Goal: Check status: Check status

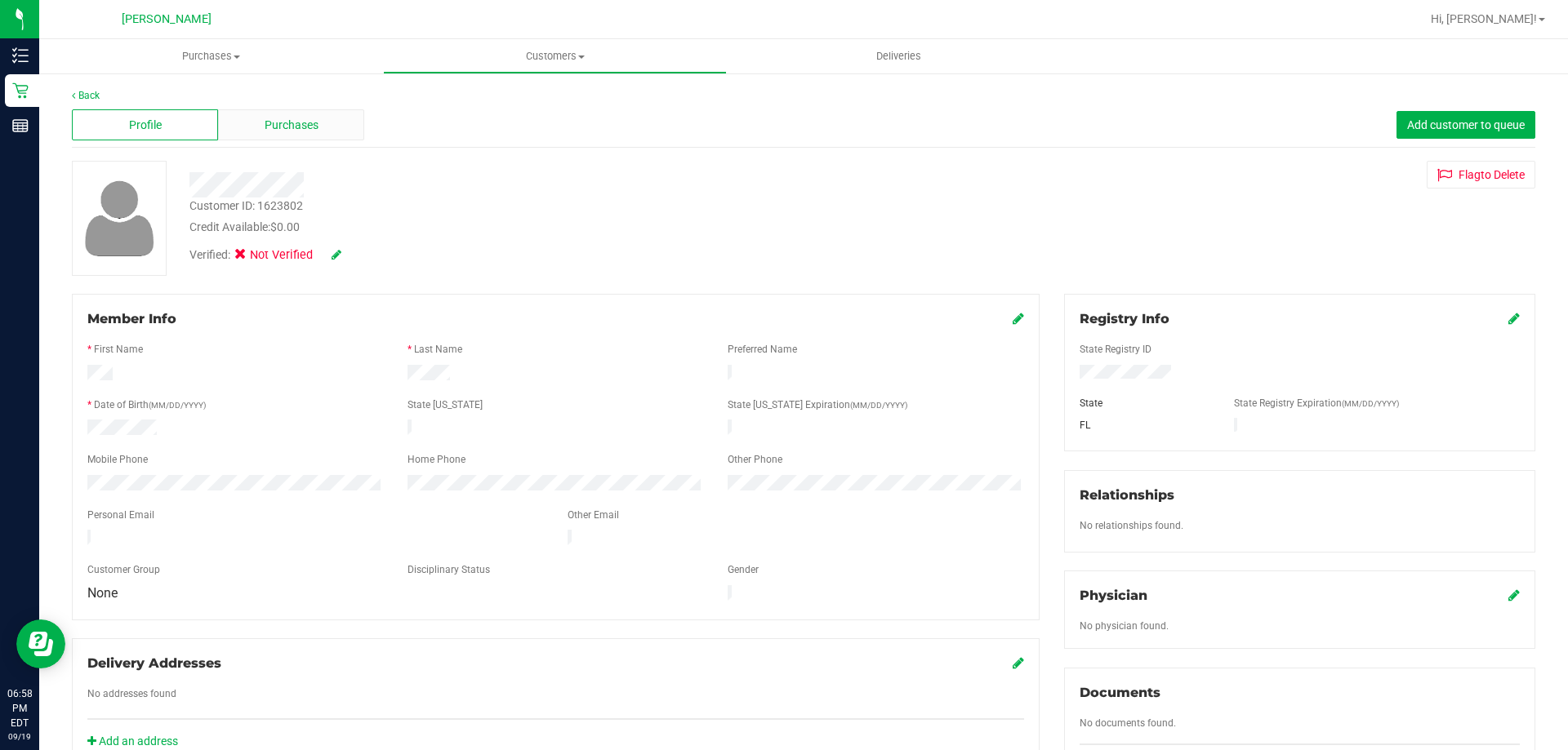
click at [277, 124] on span "Purchases" at bounding box center [291, 125] width 54 height 17
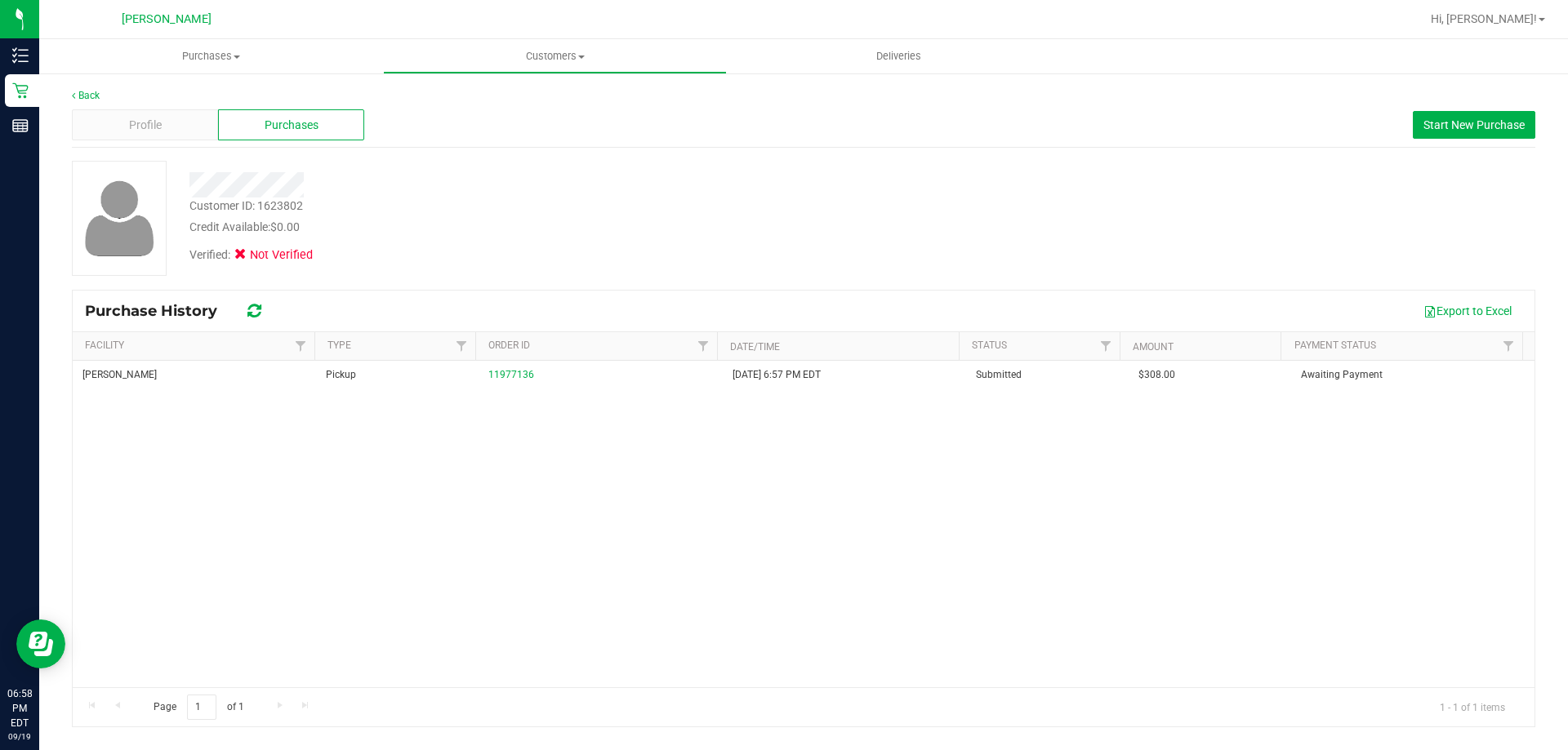
click at [534, 471] on div "[PERSON_NAME] Pickup 11977136 [DATE] 6:57 PM EDT Submitted $308.00 Awaiting Pay…" at bounding box center [803, 524] width 1462 height 326
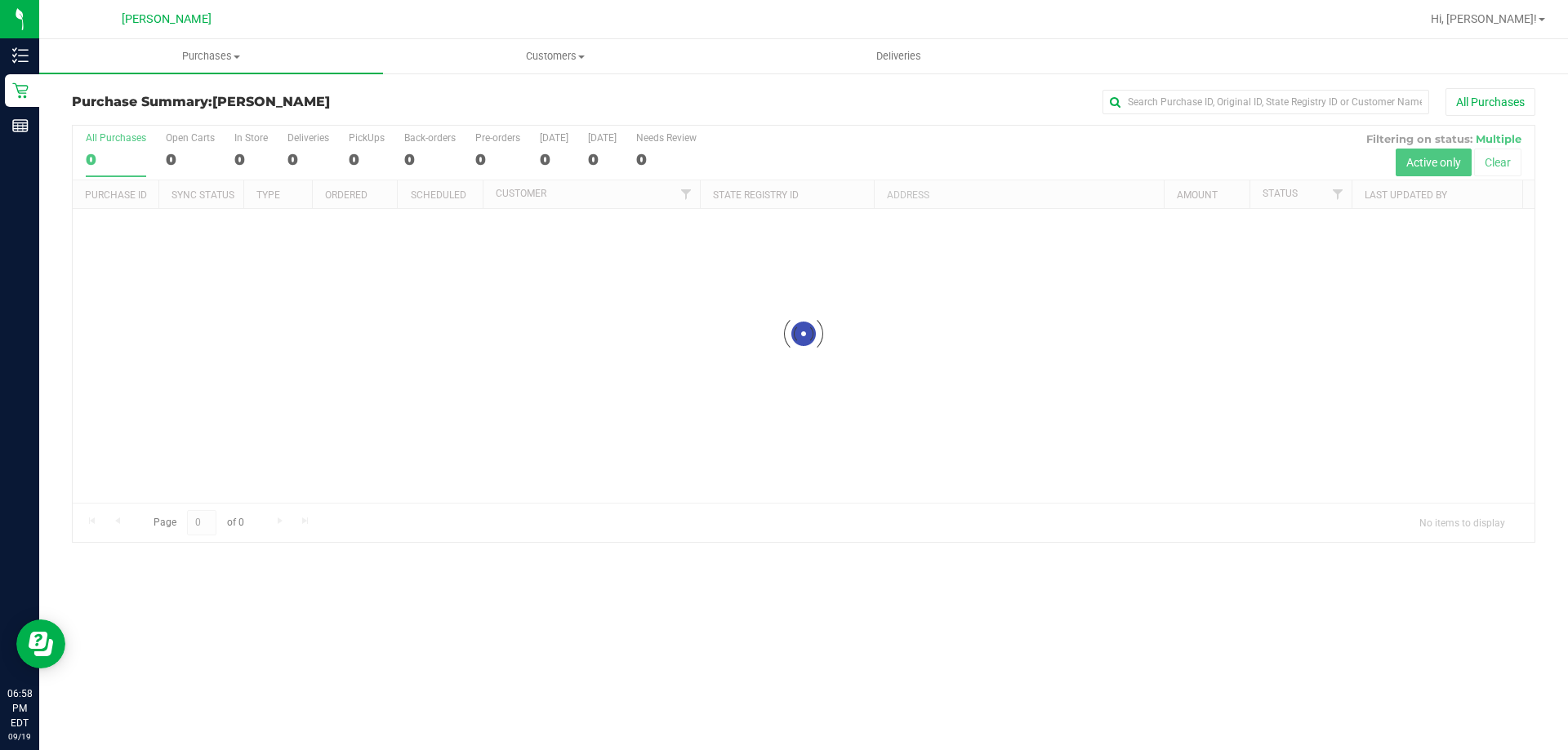
click at [321, 344] on div at bounding box center [803, 334] width 1462 height 416
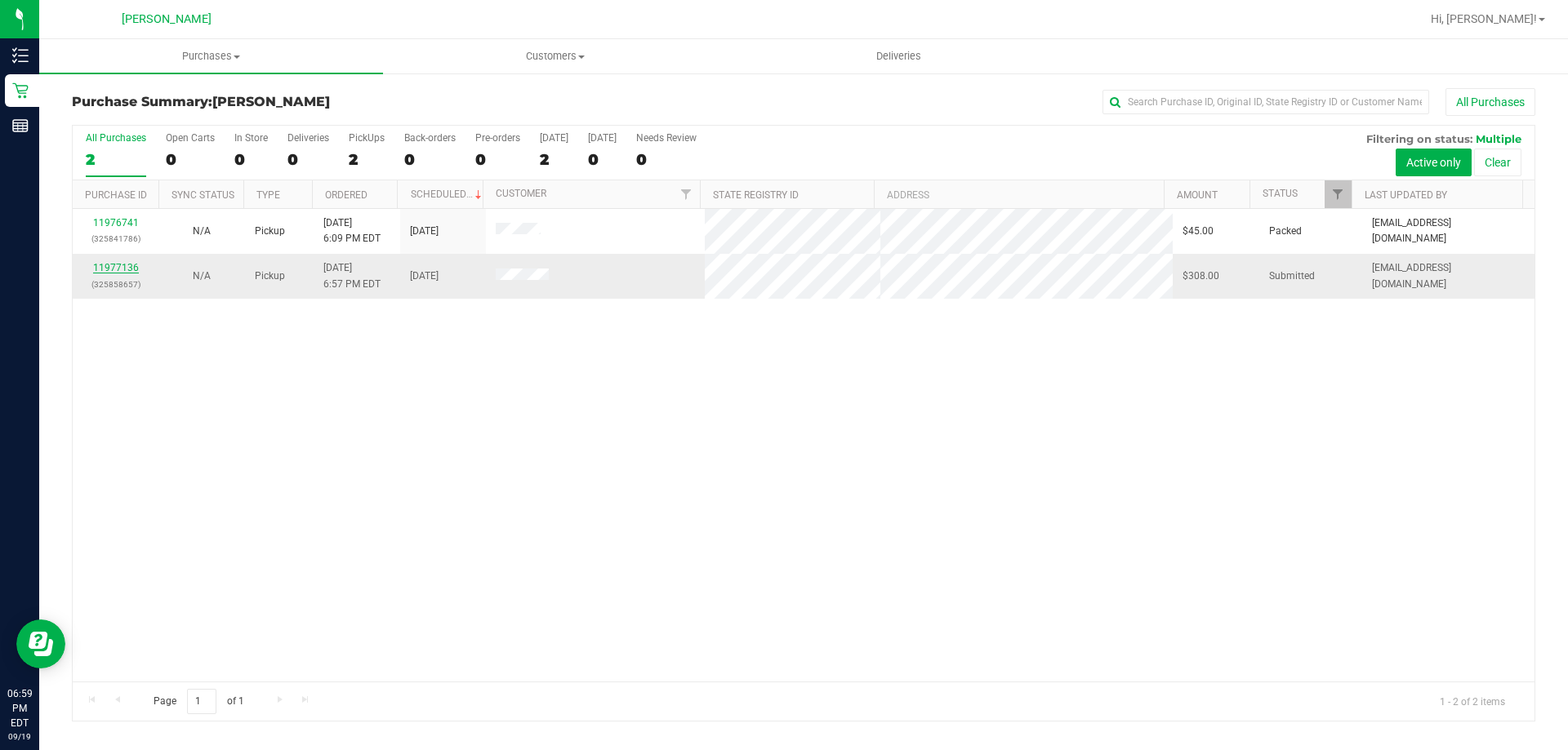
click at [130, 270] on link "11977136" at bounding box center [116, 267] width 45 height 12
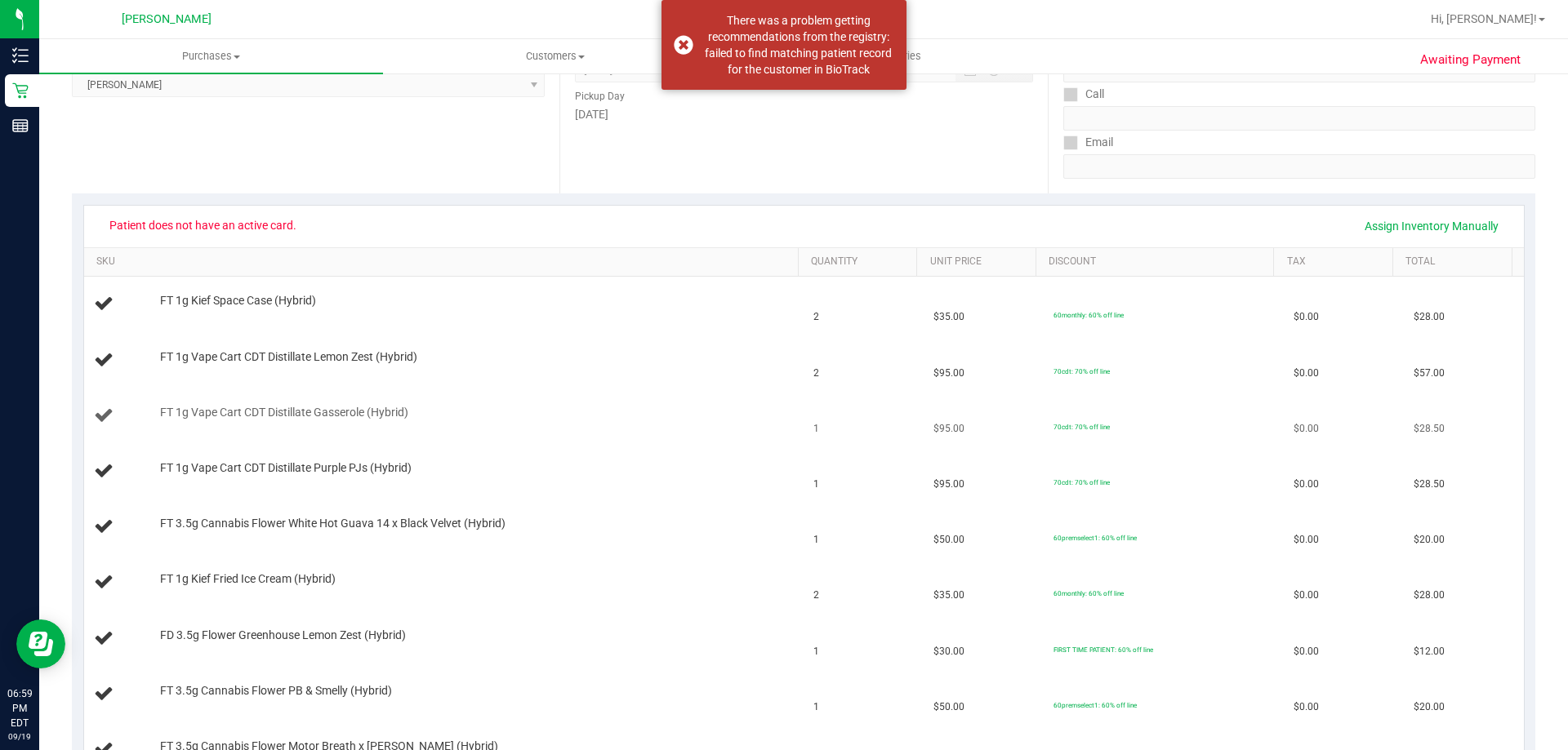
scroll to position [326, 0]
